Goal: Task Accomplishment & Management: Use online tool/utility

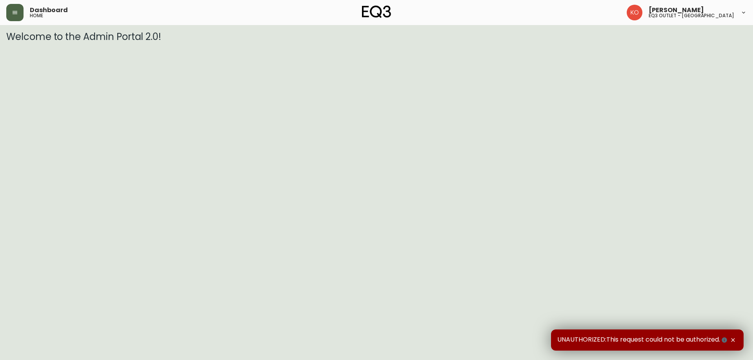
click at [19, 19] on button "button" at bounding box center [14, 12] width 17 height 17
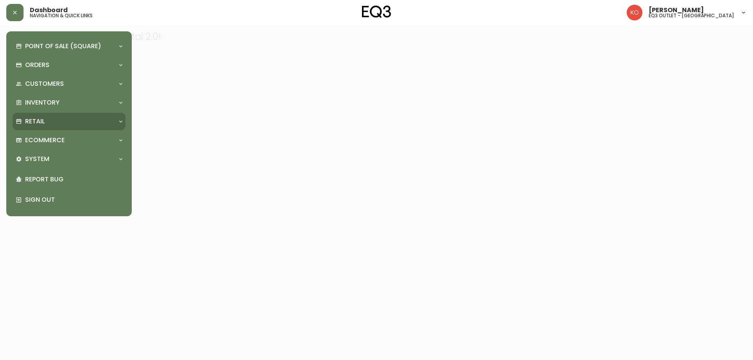
click at [51, 125] on div "Retail" at bounding box center [65, 121] width 99 height 9
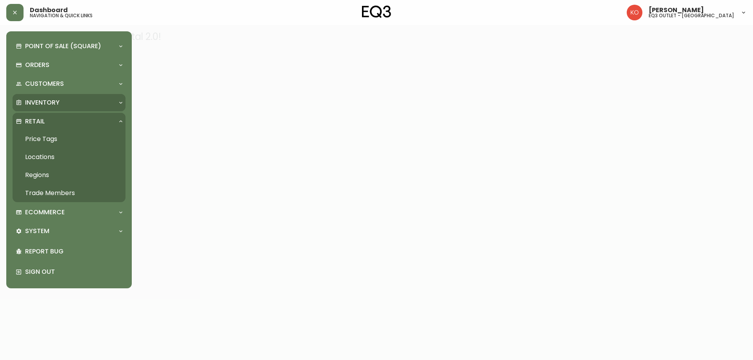
click at [35, 101] on p "Inventory" at bounding box center [42, 102] width 35 height 9
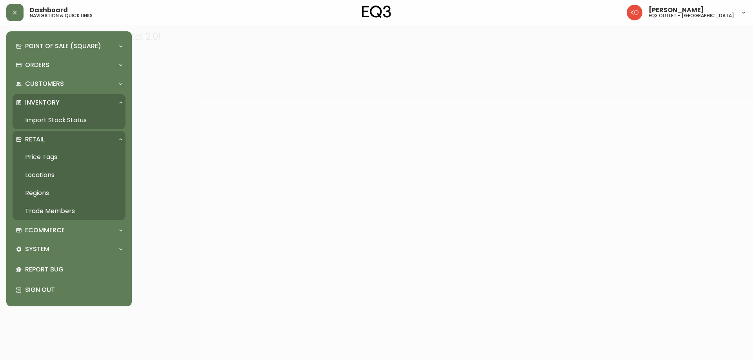
click at [65, 120] on link "Import Stock Status" at bounding box center [69, 120] width 113 height 18
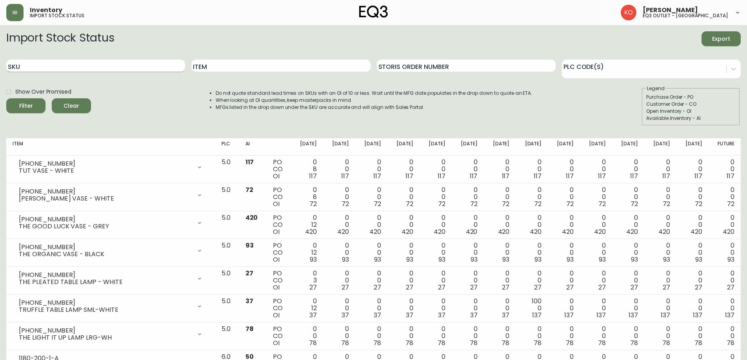
click at [155, 69] on input "SKU" at bounding box center [95, 66] width 179 height 13
click at [22, 108] on icon "submit" at bounding box center [23, 105] width 10 height 10
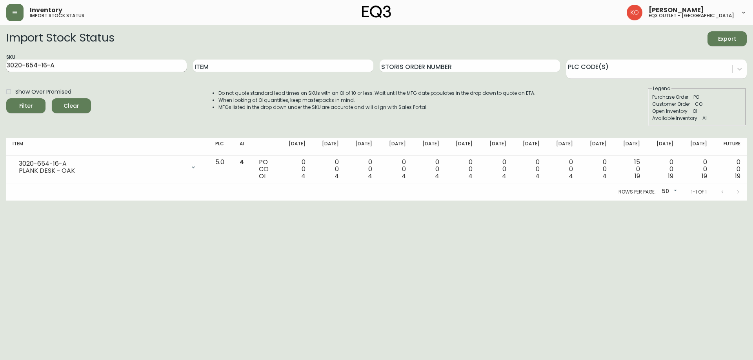
click at [104, 64] on input "3020-654-16-A" at bounding box center [96, 66] width 180 height 13
click at [36, 102] on span "Filter" at bounding box center [26, 106] width 27 height 10
click at [85, 66] on input "3020-655-16-B" at bounding box center [96, 66] width 180 height 13
click at [38, 64] on input "3020-655-16-B" at bounding box center [96, 66] width 180 height 13
click at [60, 64] on input "3020-654-16-B" at bounding box center [96, 66] width 180 height 13
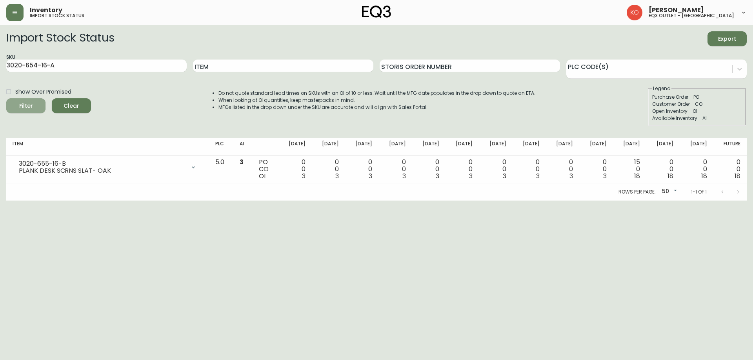
click at [35, 104] on span "Filter" at bounding box center [26, 106] width 27 height 10
click at [102, 67] on input "3020-654-16-A" at bounding box center [96, 66] width 180 height 13
type input "3020-655-16-B"
click at [39, 107] on button "Filter" at bounding box center [25, 105] width 39 height 15
